Goal: Task Accomplishment & Management: Manage account settings

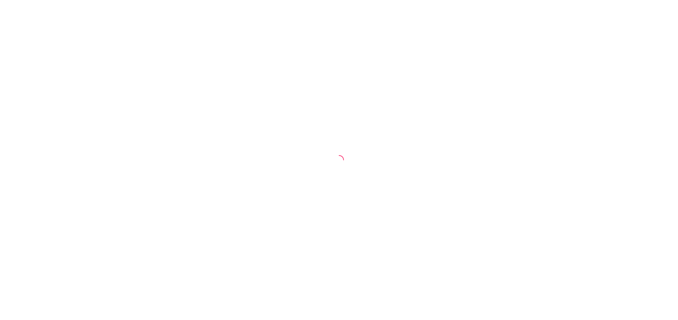
select select "ALL"
select select "0"
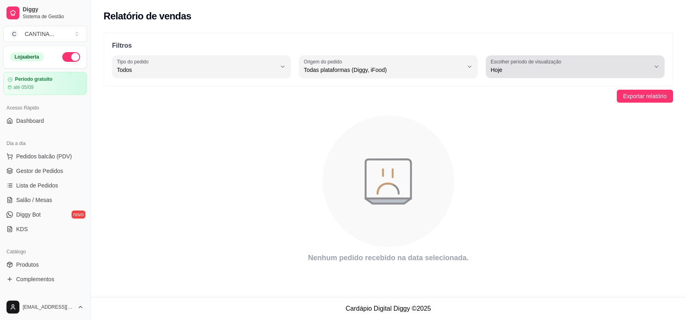
click at [557, 62] on label "Escolher período de visualização" at bounding box center [527, 61] width 73 height 7
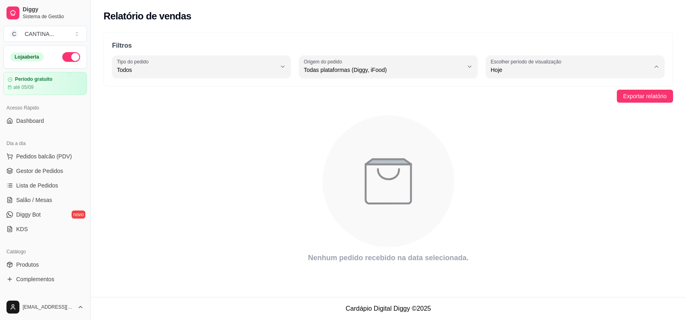
click at [523, 143] on span "30 dias" at bounding box center [571, 142] width 151 height 8
type input "30"
select select "30"
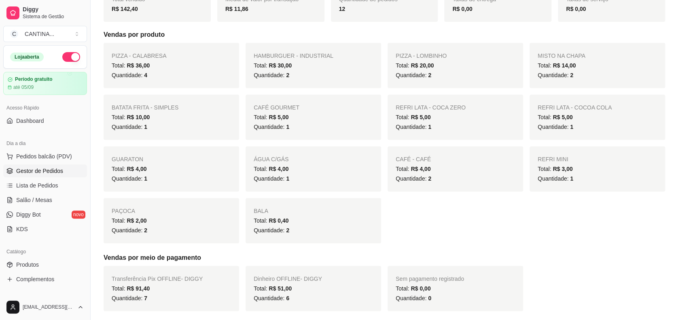
scroll to position [108, 0]
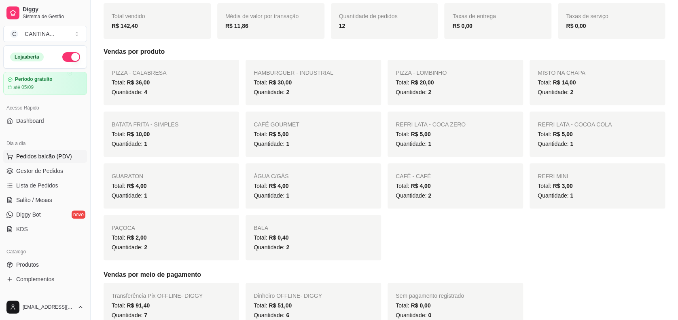
click at [63, 150] on button "Pedidos balcão (PDV)" at bounding box center [45, 156] width 84 height 13
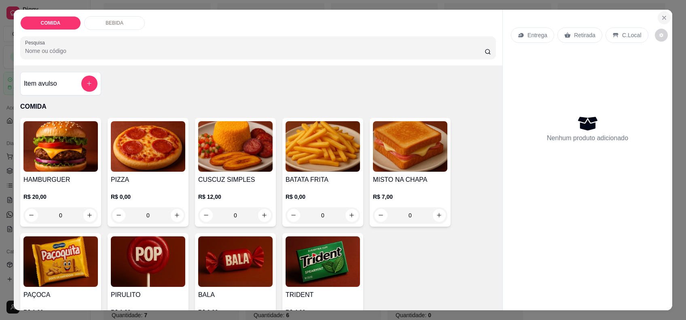
click at [661, 19] on icon "Close" at bounding box center [664, 18] width 6 height 6
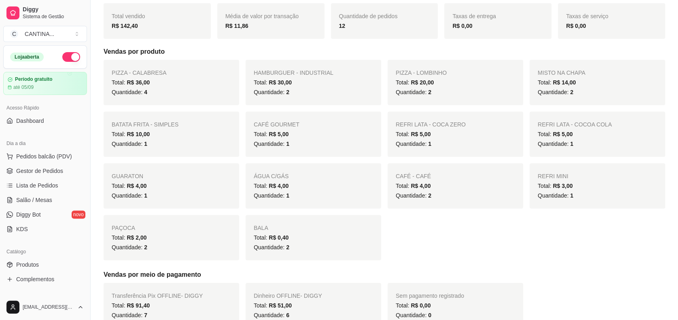
drag, startPoint x: 49, startPoint y: 170, endPoint x: 125, endPoint y: 143, distance: 80.5
click at [49, 171] on span "Gestor de Pedidos" at bounding box center [39, 171] width 47 height 8
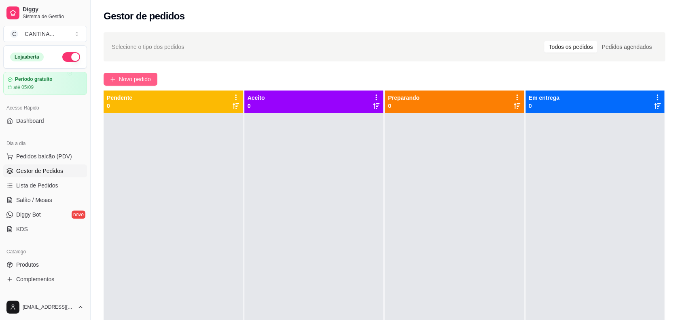
click at [140, 73] on button "Novo pedido" at bounding box center [131, 79] width 54 height 13
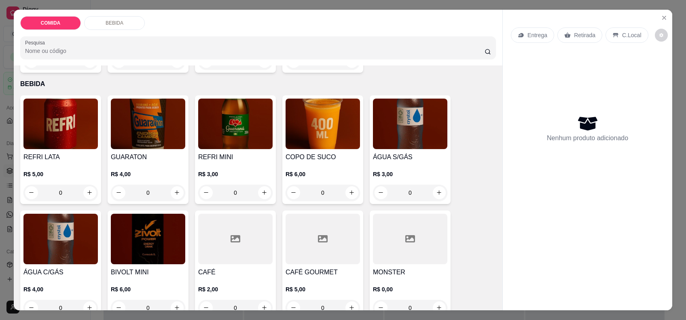
scroll to position [284, 0]
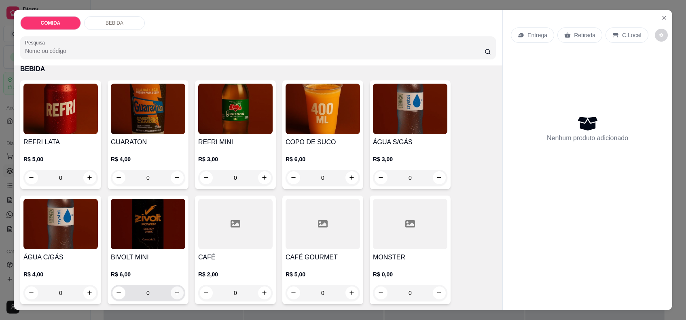
click at [176, 296] on button "increase-product-quantity" at bounding box center [177, 293] width 13 height 13
type input "1"
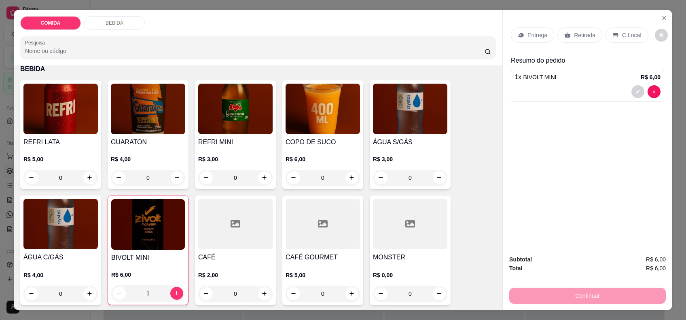
click at [628, 37] on p "C.Local" at bounding box center [631, 35] width 19 height 8
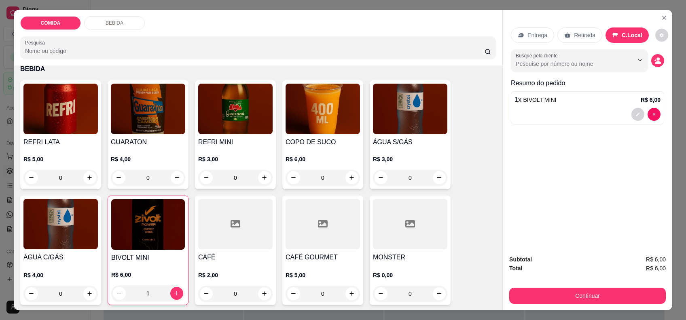
click at [660, 54] on div "Entrega Retirada C.Local Busque pelo cliente Resumo do pedido 1 x BIVOLT MINI R…" at bounding box center [588, 129] width 170 height 239
click at [655, 61] on icon "decrease-product-quantity" at bounding box center [658, 62] width 6 height 3
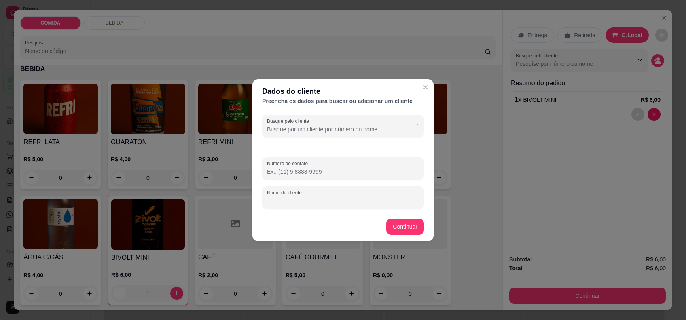
drag, startPoint x: 309, startPoint y: 197, endPoint x: 291, endPoint y: 187, distance: 21.2
click at [307, 198] on input "Nome do cliente" at bounding box center [343, 201] width 152 height 8
type input "RICCO"
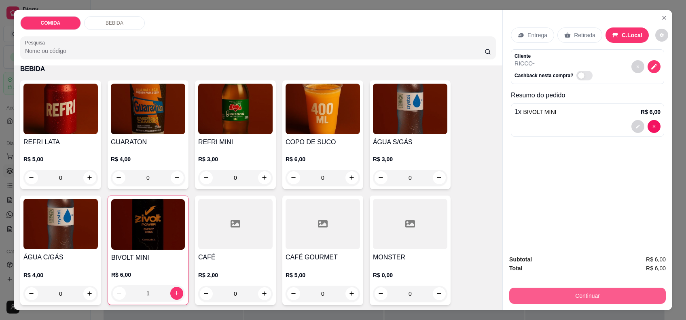
click at [568, 302] on button "Continuar" at bounding box center [587, 296] width 157 height 16
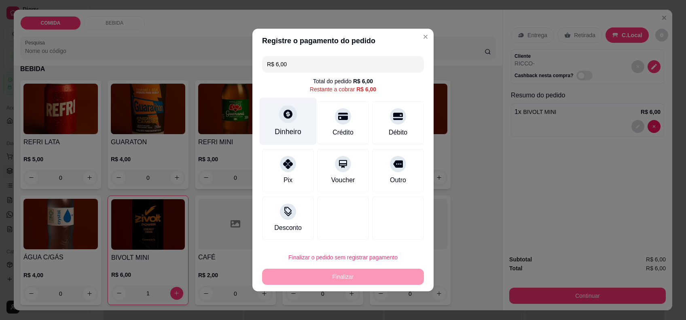
click at [286, 104] on div "Dinheiro" at bounding box center [288, 121] width 57 height 47
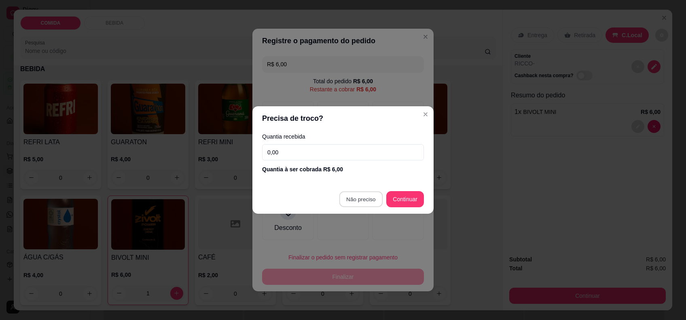
type input "R$ 0,00"
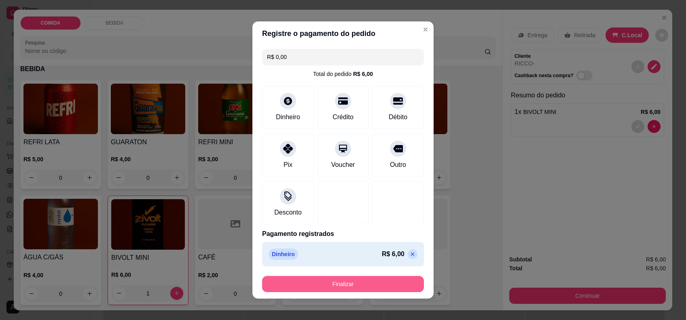
click at [386, 281] on button "Finalizar" at bounding box center [343, 284] width 162 height 16
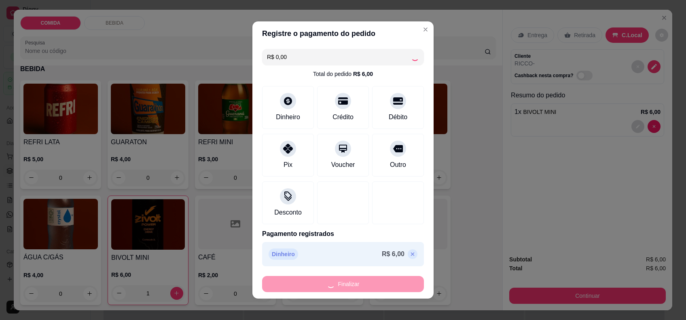
type input "0"
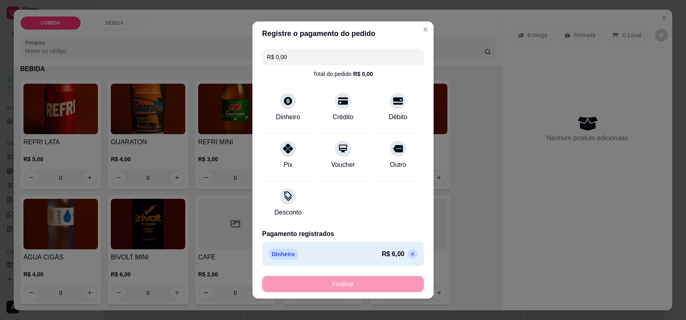
type input "-R$ 6,00"
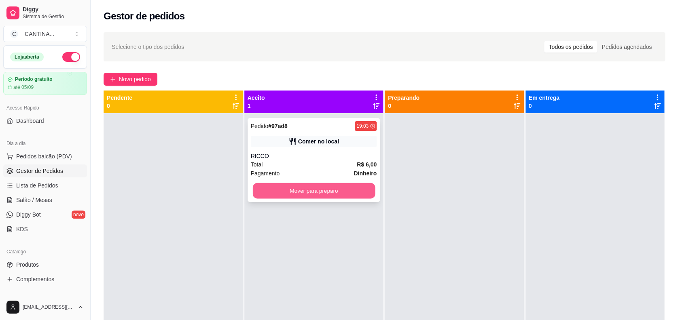
click at [329, 189] on button "Mover para preparo" at bounding box center [313, 191] width 122 height 16
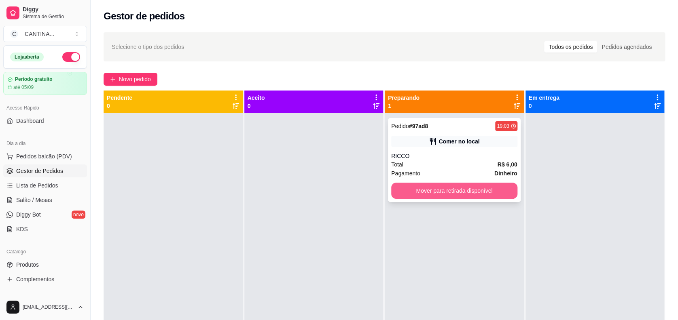
click at [432, 189] on button "Mover para retirada disponível" at bounding box center [454, 191] width 126 height 16
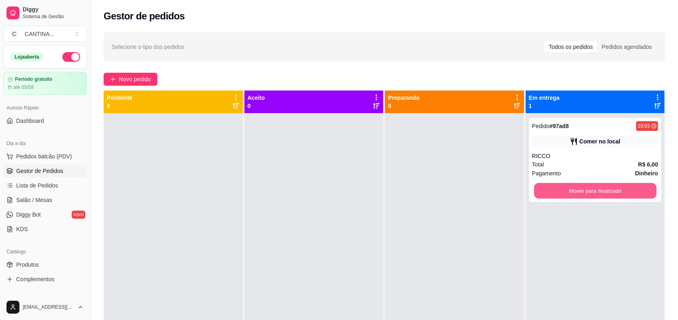
click at [568, 195] on button "Mover para finalizado" at bounding box center [595, 191] width 122 height 16
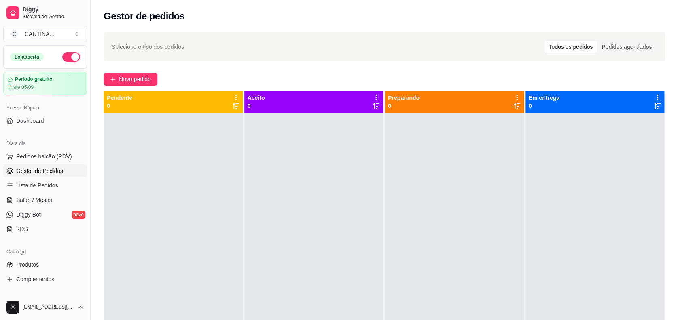
click at [121, 87] on div "Selecione o tipo dos pedidos Todos os pedidos Pedidos agendados Novo pedido Pen…" at bounding box center [384, 224] width 587 height 393
click at [136, 79] on span "Novo pedido" at bounding box center [135, 79] width 32 height 9
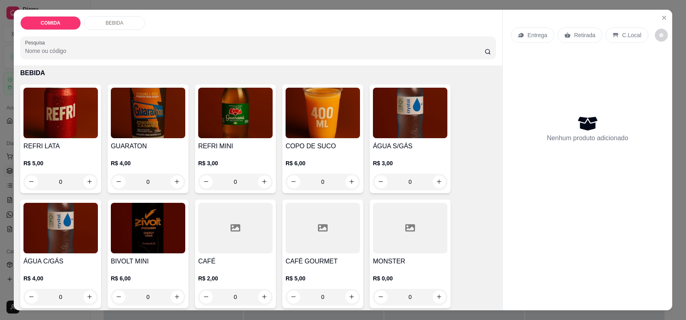
scroll to position [284, 0]
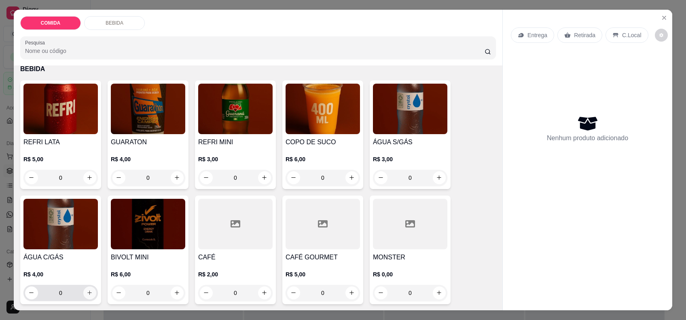
click at [88, 294] on icon "increase-product-quantity" at bounding box center [90, 293] width 6 height 6
type input "1"
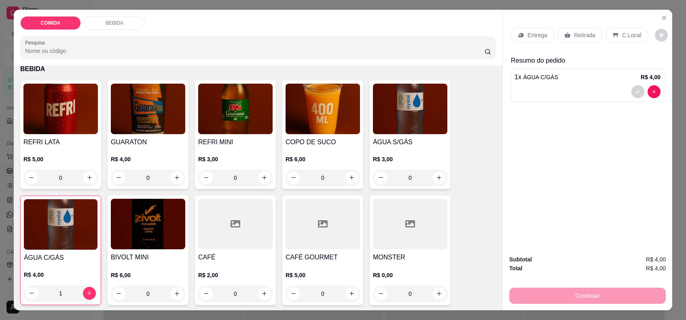
click at [629, 38] on p "C.Local" at bounding box center [631, 35] width 19 height 8
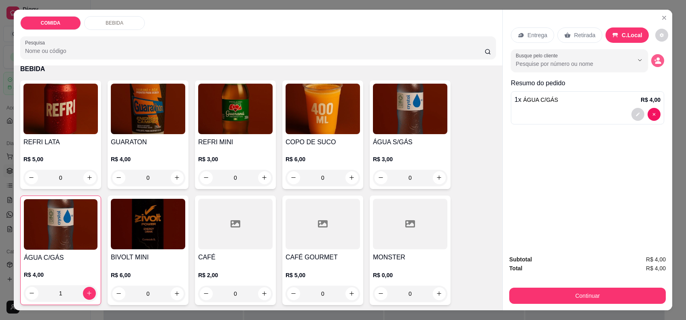
click at [654, 57] on icon "decrease-product-quantity" at bounding box center [657, 60] width 7 height 7
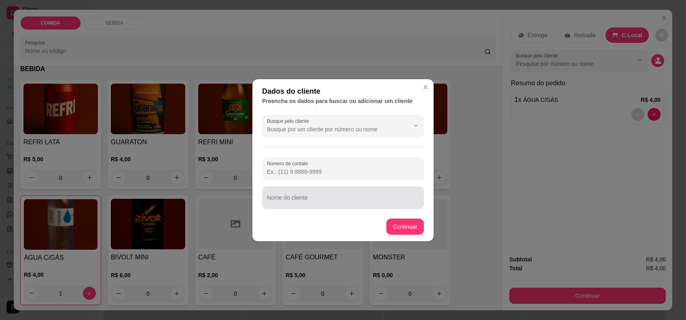
click at [326, 197] on input "Nome do cliente" at bounding box center [343, 201] width 152 height 8
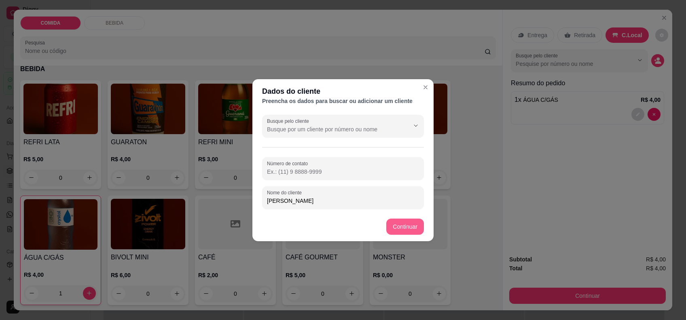
type input "[PERSON_NAME]"
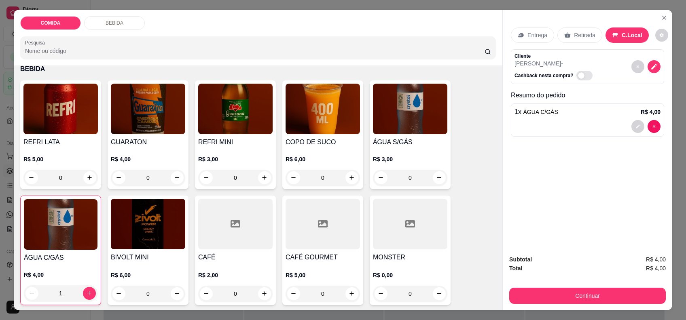
drag, startPoint x: 629, startPoint y: 284, endPoint x: 624, endPoint y: 290, distance: 7.8
click at [628, 285] on div "Subtotal R$ 4,00 Total R$ 4,00 Continuar" at bounding box center [587, 279] width 157 height 49
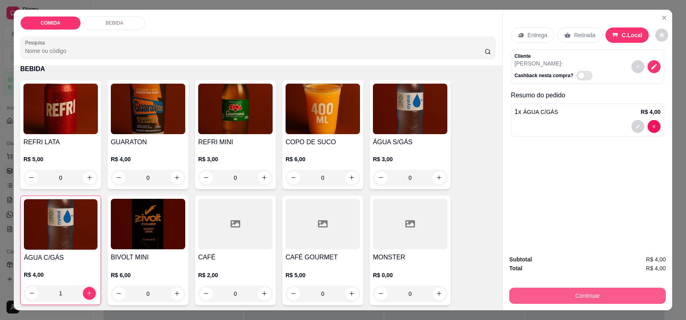
click at [622, 293] on button "Continuar" at bounding box center [587, 296] width 157 height 16
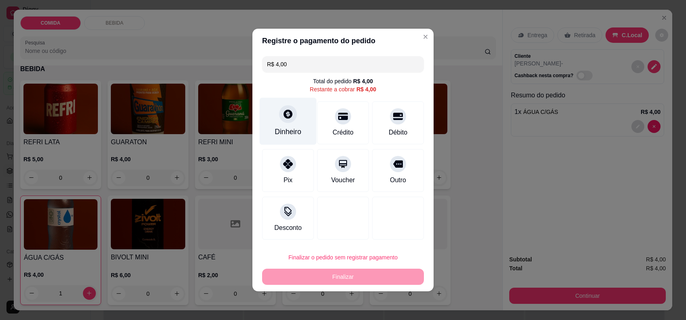
click at [284, 112] on icon at bounding box center [288, 114] width 11 height 11
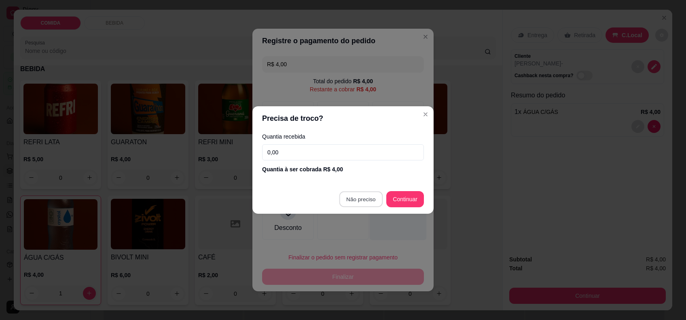
type input "R$ 0,00"
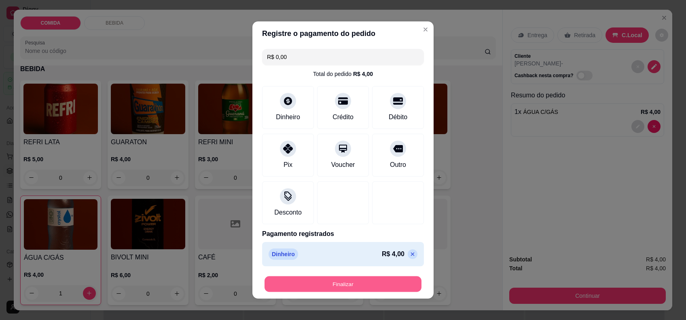
click at [371, 280] on button "Finalizar" at bounding box center [343, 285] width 157 height 16
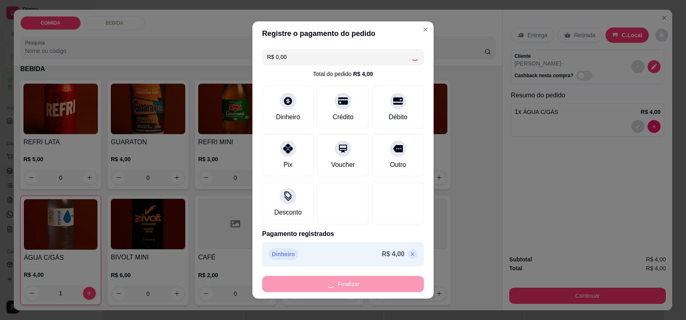
type input "0"
type input "-R$ 4,00"
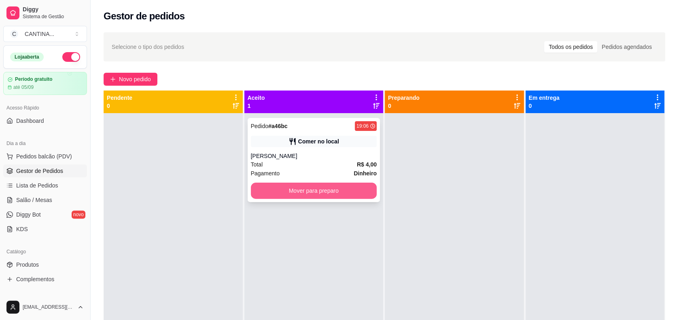
click at [296, 195] on button "Mover para preparo" at bounding box center [314, 191] width 126 height 16
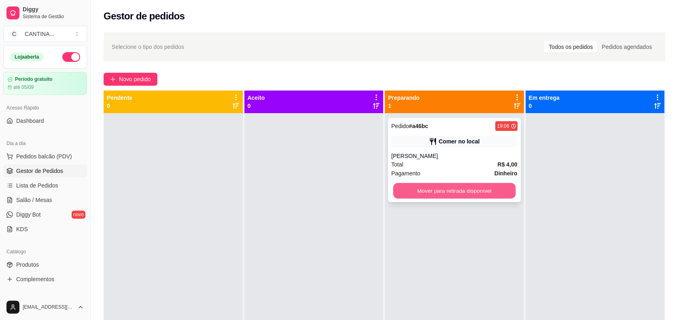
click at [441, 187] on button "Mover para retirada disponível" at bounding box center [454, 191] width 122 height 16
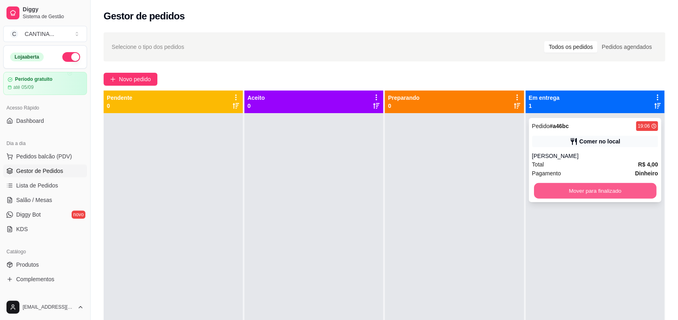
click at [596, 185] on button "Mover para finalizado" at bounding box center [595, 191] width 122 height 16
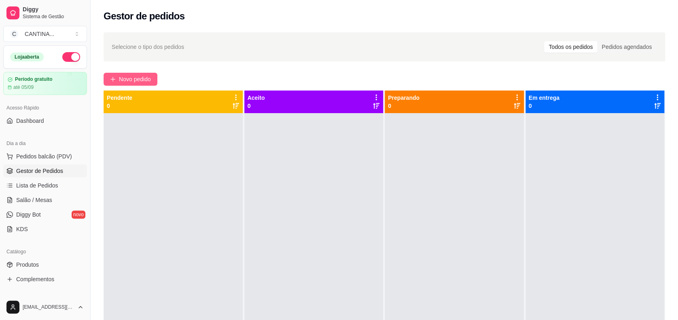
click at [145, 79] on span "Novo pedido" at bounding box center [135, 79] width 32 height 9
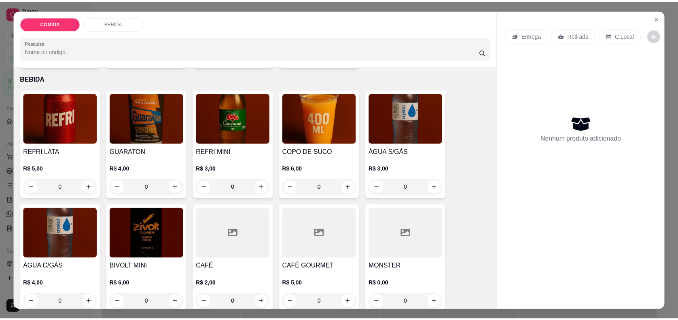
scroll to position [284, 0]
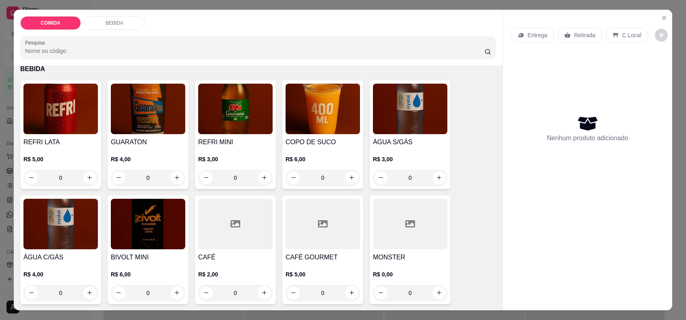
click at [263, 292] on div "0" at bounding box center [235, 293] width 74 height 16
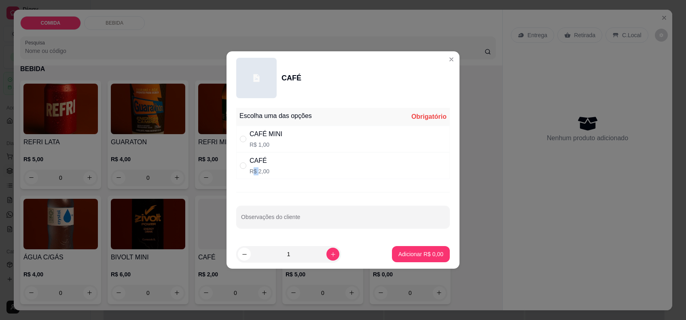
drag, startPoint x: 253, startPoint y: 172, endPoint x: 268, endPoint y: 171, distance: 14.6
click at [264, 171] on p "R$ 2,00" at bounding box center [260, 171] width 20 height 8
radio input "true"
click at [425, 256] on p "Adicionar R$ 2,00" at bounding box center [421, 254] width 44 height 8
type input "1"
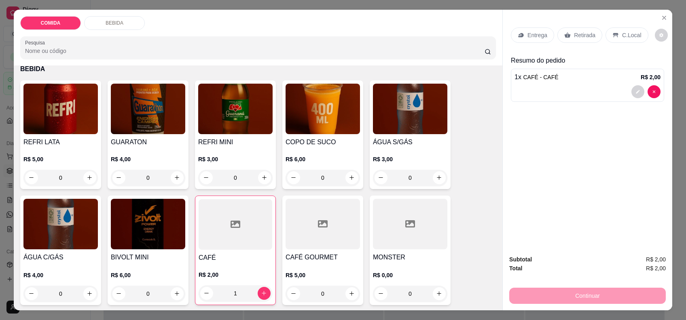
click at [618, 30] on div "C.Local" at bounding box center [627, 35] width 42 height 15
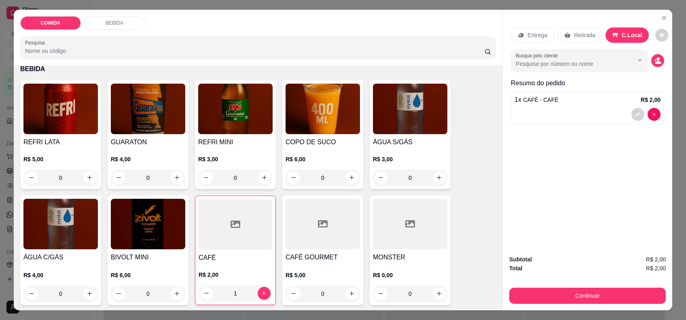
drag, startPoint x: 618, startPoint y: 30, endPoint x: 636, endPoint y: 131, distance: 102.2
click at [630, 144] on div "Entrega Retirada C.Local Busque pelo cliente Resumo do pedido 1 x CAFÉ - CAFÉ R…" at bounding box center [588, 129] width 170 height 239
click at [655, 62] on icon "decrease-product-quantity" at bounding box center [658, 62] width 6 height 3
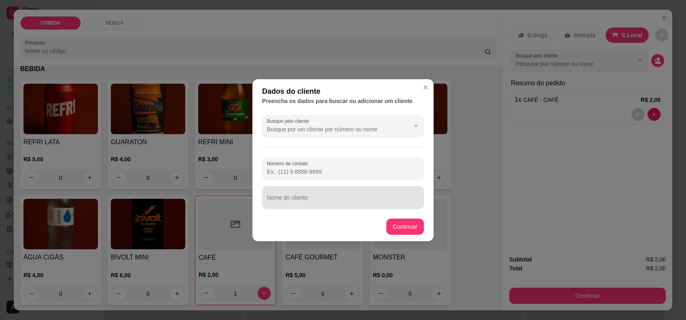
click at [298, 197] on div at bounding box center [343, 198] width 152 height 16
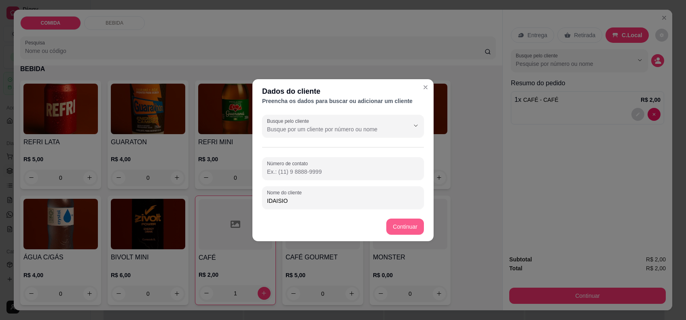
type input "IDAISIO"
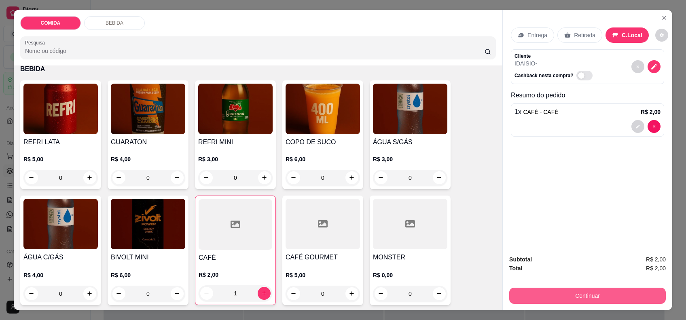
click at [608, 302] on button "Continuar" at bounding box center [587, 296] width 157 height 16
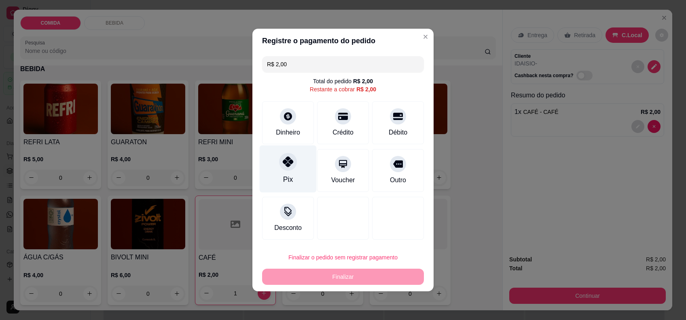
click at [292, 168] on div at bounding box center [288, 162] width 18 height 18
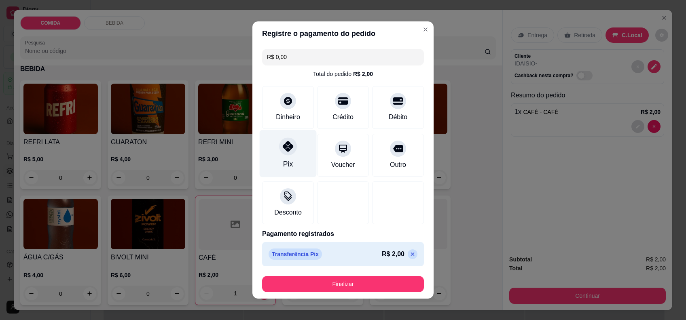
type input "R$ 0,00"
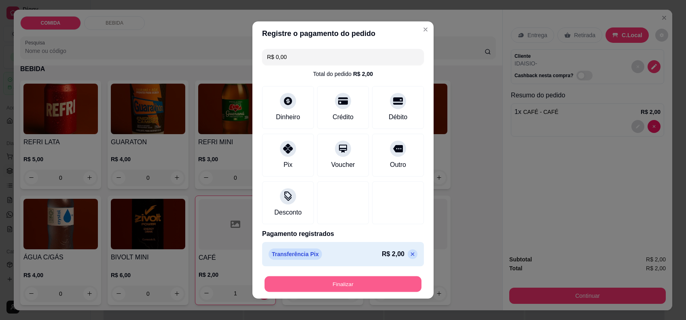
click at [347, 287] on button "Finalizar" at bounding box center [343, 285] width 157 height 16
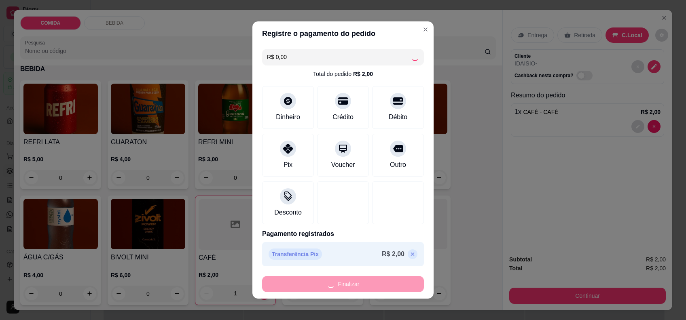
type input "0"
type input "-R$ 2,00"
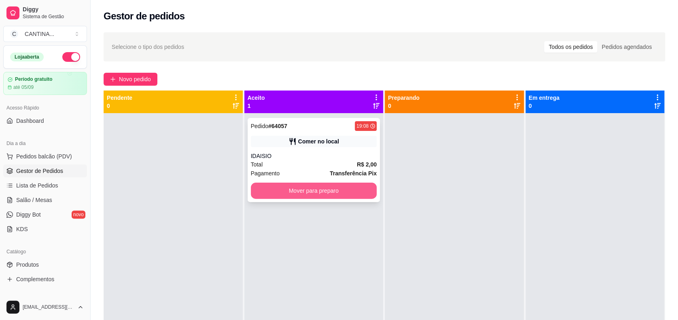
click at [307, 190] on button "Mover para preparo" at bounding box center [314, 191] width 126 height 16
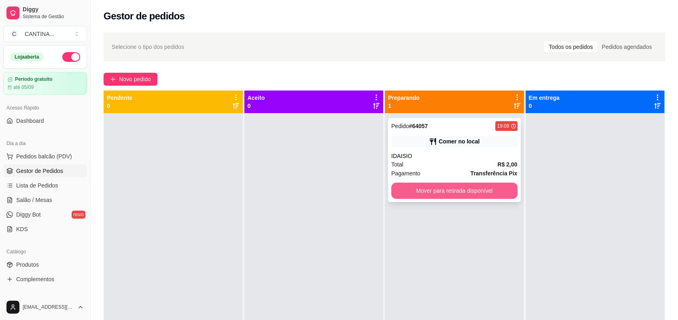
click at [452, 194] on button "Mover para retirada disponível" at bounding box center [454, 191] width 126 height 16
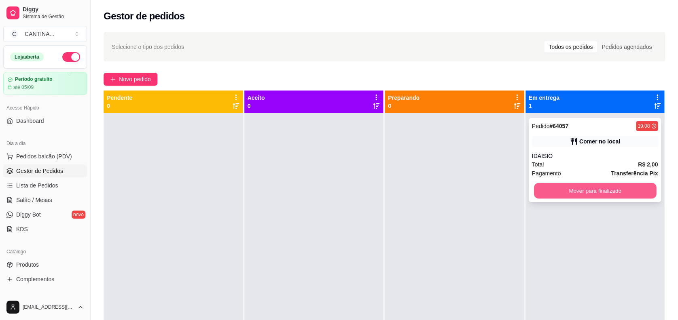
click at [594, 188] on button "Mover para finalizado" at bounding box center [595, 191] width 122 height 16
